Goal: Complete application form

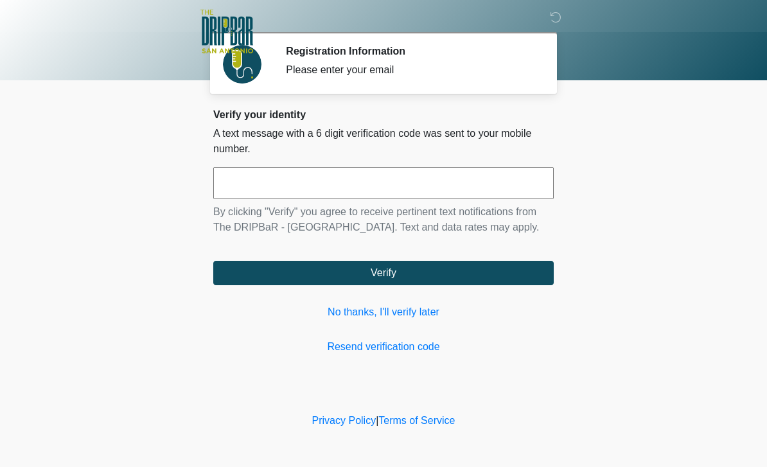
click at [393, 186] on input "text" at bounding box center [383, 183] width 340 height 32
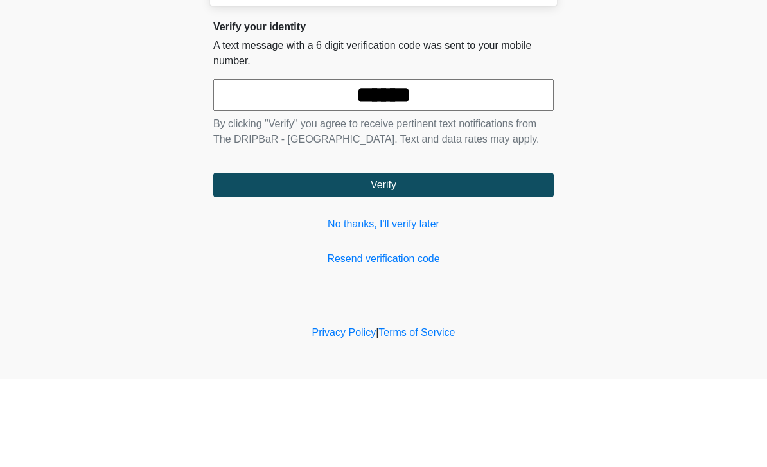
type input "******"
click at [650, 130] on body "‎ ‎ ‎ ‎ Registration Information Please enter your email Please connect to Wi-F…" at bounding box center [383, 233] width 767 height 467
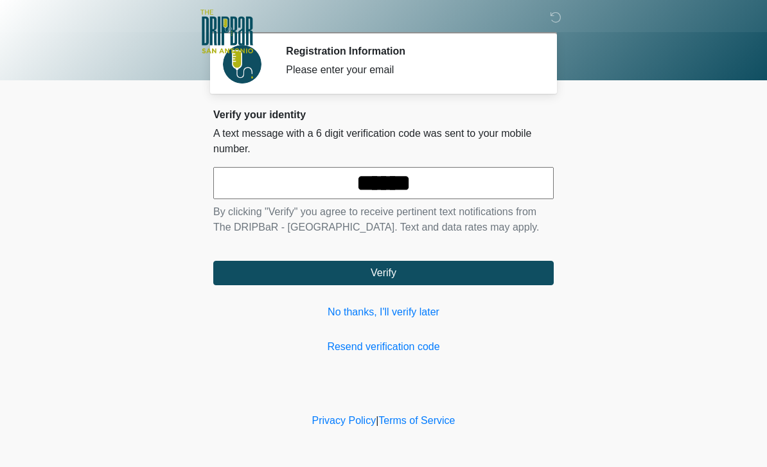
click at [435, 274] on button "Verify" at bounding box center [383, 273] width 340 height 24
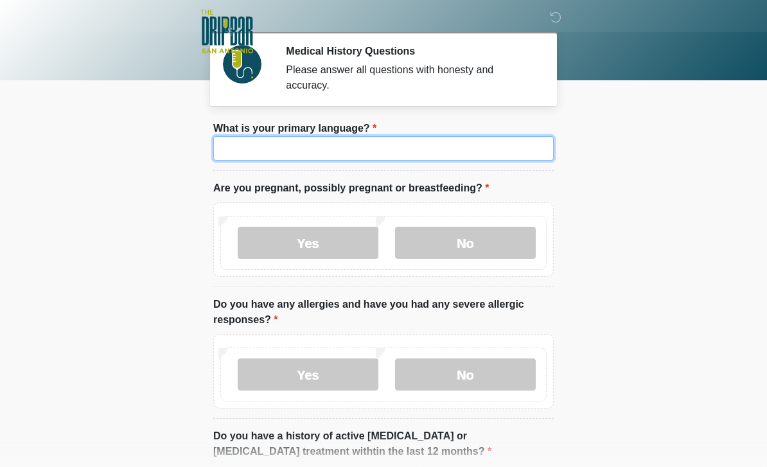
click at [442, 150] on input "What is your primary language?" at bounding box center [383, 148] width 340 height 24
type input "*******"
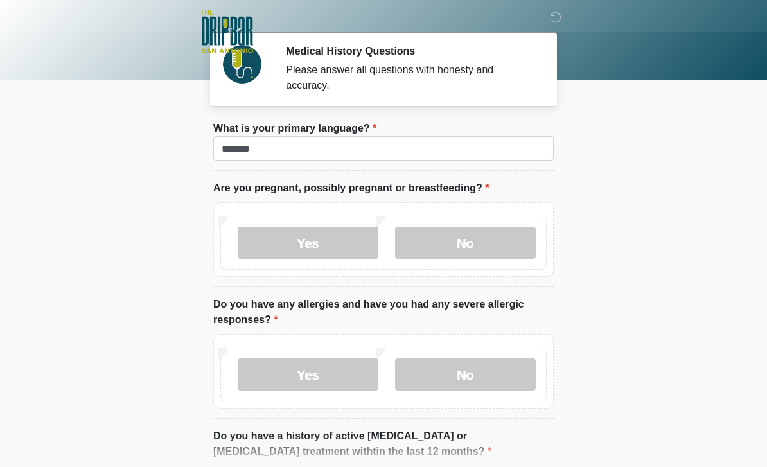
click at [699, 143] on body "‎ ‎ ‎ ‎ Medical History Questions Please answer all questions with honesty and …" at bounding box center [383, 233] width 767 height 467
click at [492, 247] on label "No" at bounding box center [465, 243] width 141 height 32
click at [484, 378] on label "No" at bounding box center [465, 374] width 141 height 32
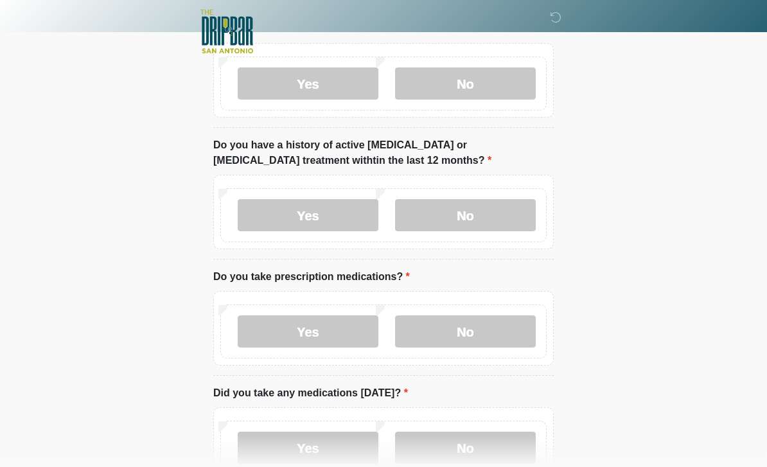
scroll to position [299, 0]
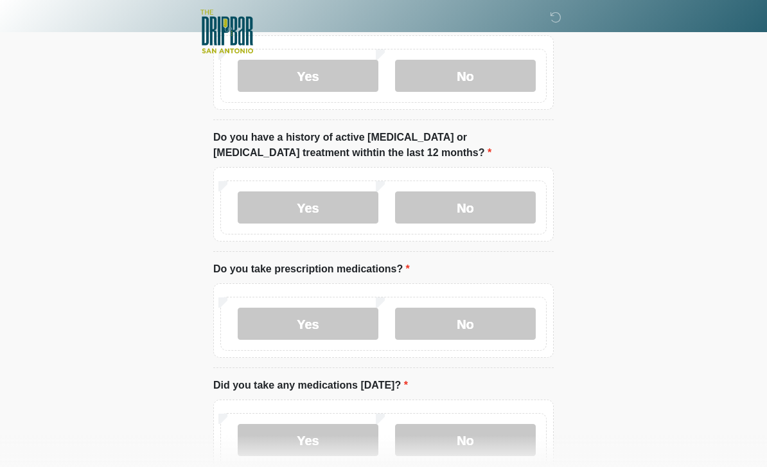
click at [486, 209] on label "No" at bounding box center [465, 207] width 141 height 32
click at [494, 329] on label "No" at bounding box center [465, 324] width 141 height 32
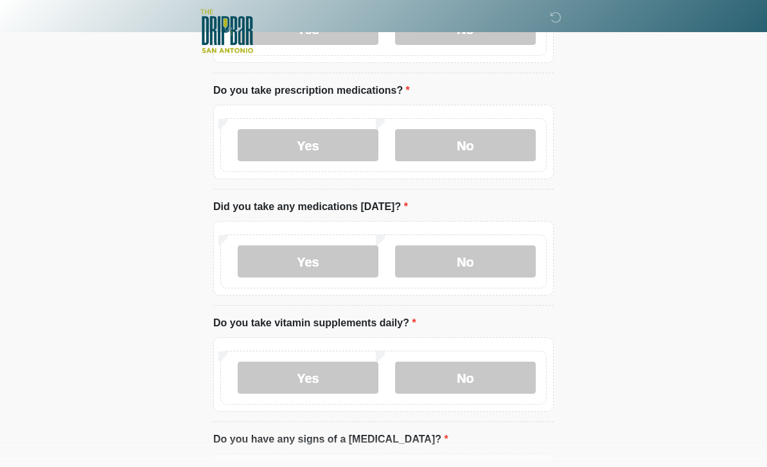
click at [494, 252] on label "No" at bounding box center [465, 262] width 141 height 32
click at [480, 387] on label "No" at bounding box center [465, 377] width 141 height 32
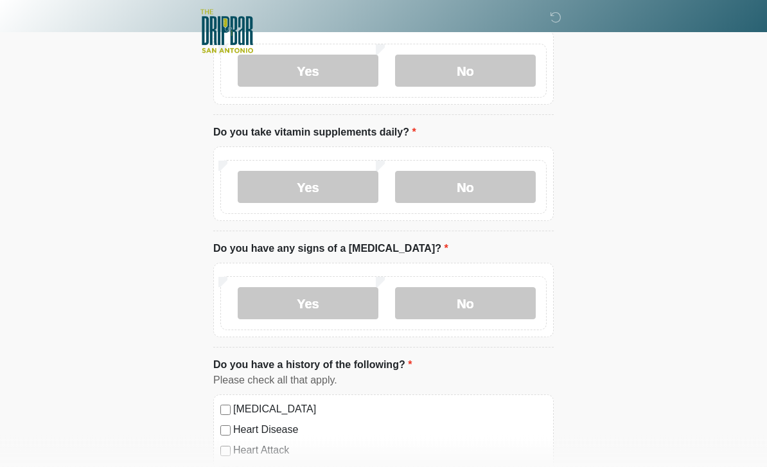
click at [481, 308] on label "No" at bounding box center [465, 304] width 141 height 32
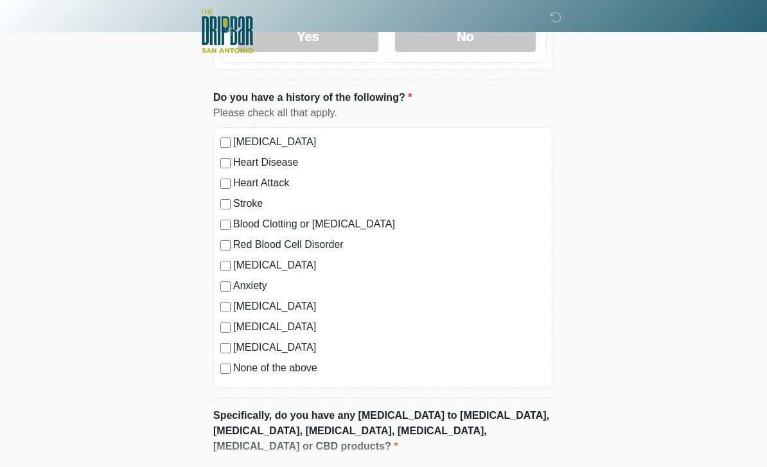
scroll to position [1057, 0]
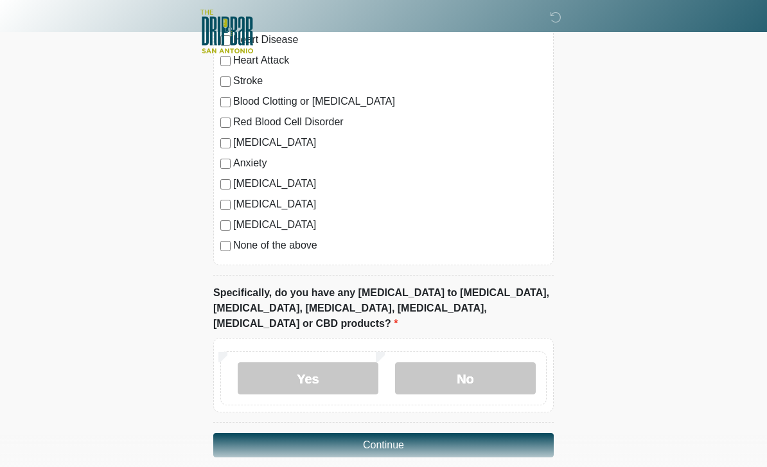
click at [473, 364] on label "No" at bounding box center [465, 378] width 141 height 32
click at [424, 433] on button "Continue" at bounding box center [383, 445] width 340 height 24
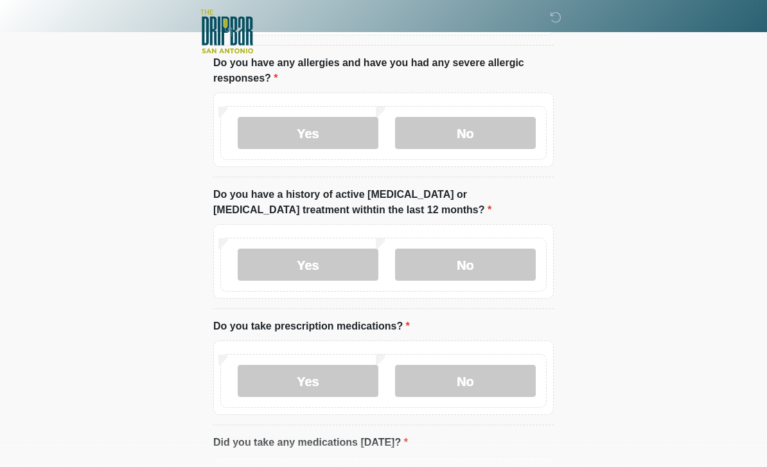
scroll to position [0, 0]
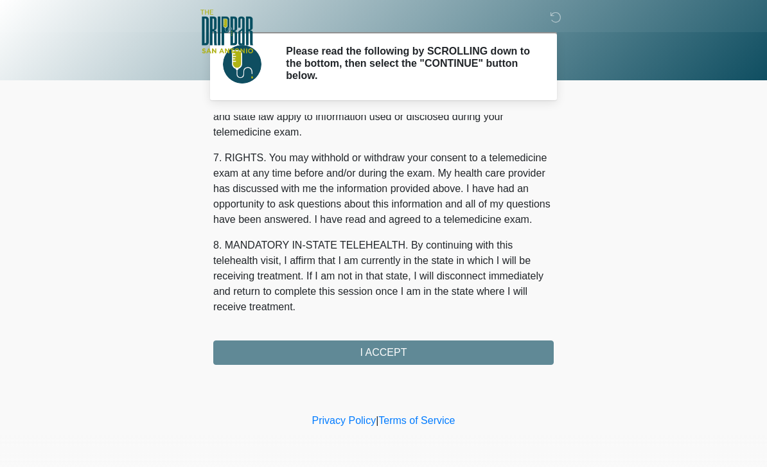
click at [425, 347] on button "I ACCEPT" at bounding box center [383, 352] width 340 height 24
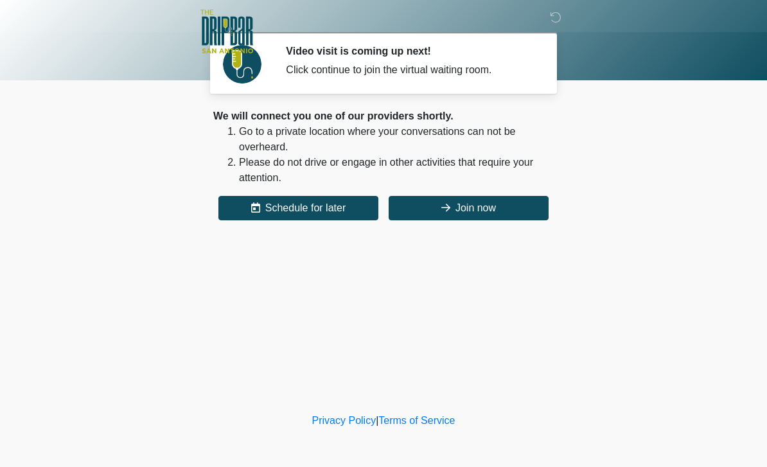
click at [501, 203] on button "Join now" at bounding box center [468, 208] width 160 height 24
